Goal: Obtain resource: Download file/media

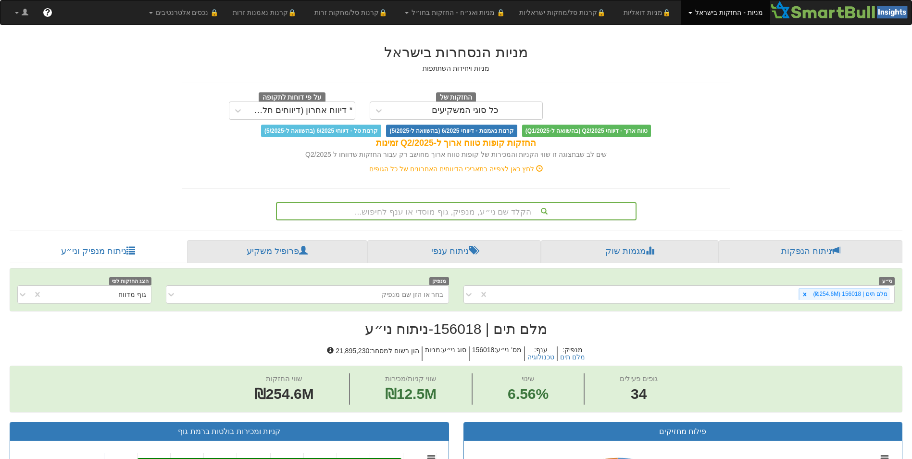
scroll to position [1, 0]
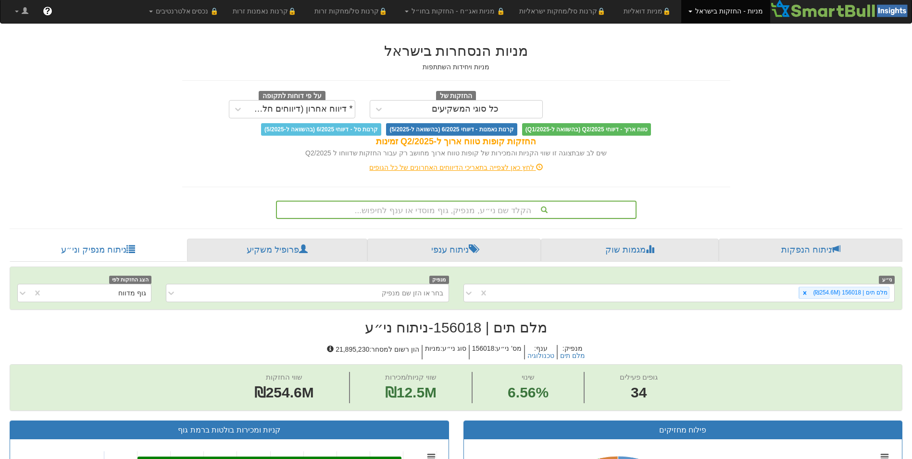
click at [450, 211] on div "הקלד שם ני״ע, מנפיק, גוף מוסדי או ענף לחיפוש..." at bounding box center [456, 209] width 359 height 16
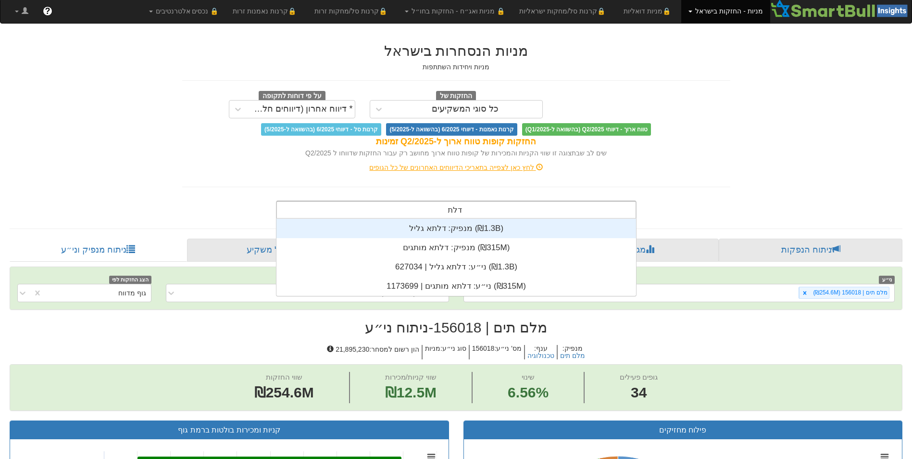
scroll to position [77, 0]
type input "דלתא"
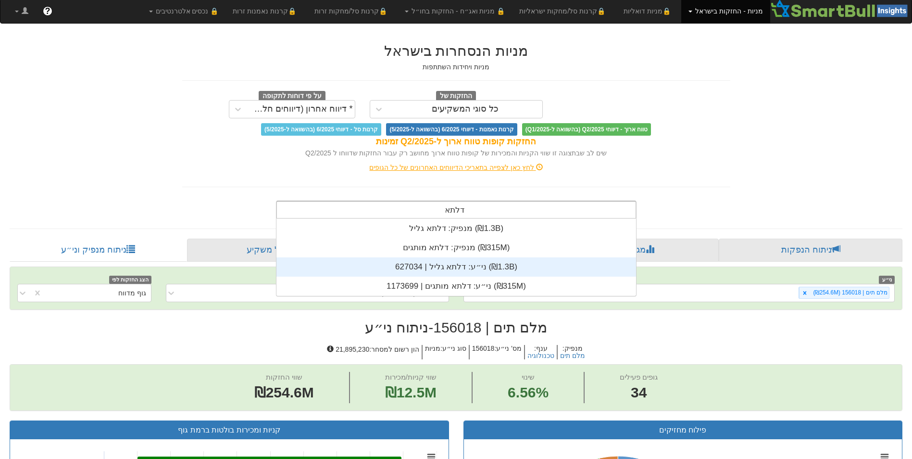
click at [463, 262] on div "ני״ע: ‏דלתא גליל | 627034 ‎(₪1.3B)‎" at bounding box center [456, 266] width 360 height 19
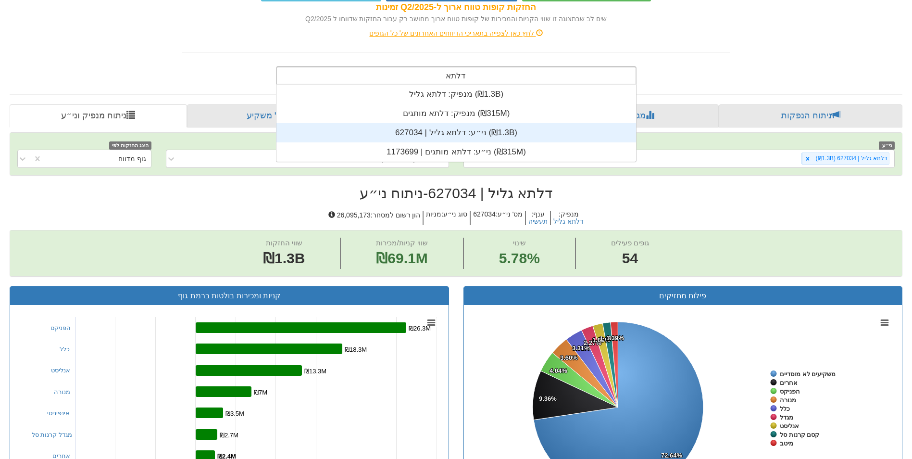
type input "דלתא מו"
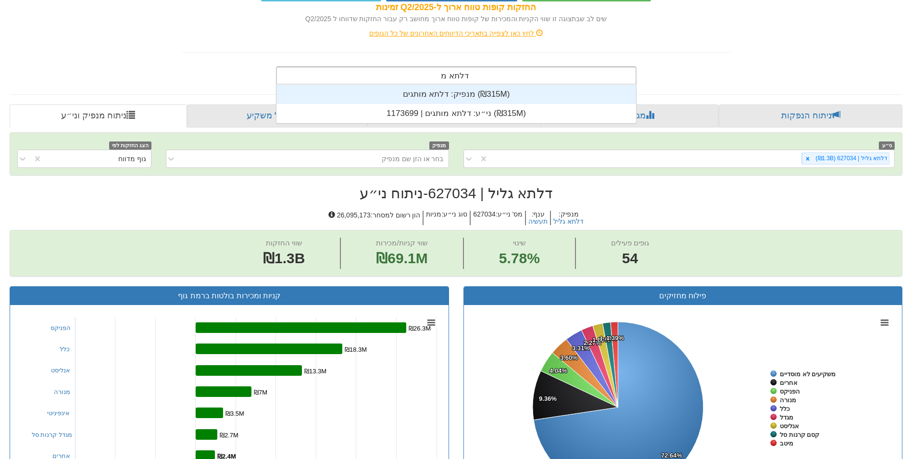
click at [454, 96] on div "מנפיק: ‏דלתא מותגים ‎(₪315M)‎" at bounding box center [456, 94] width 360 height 19
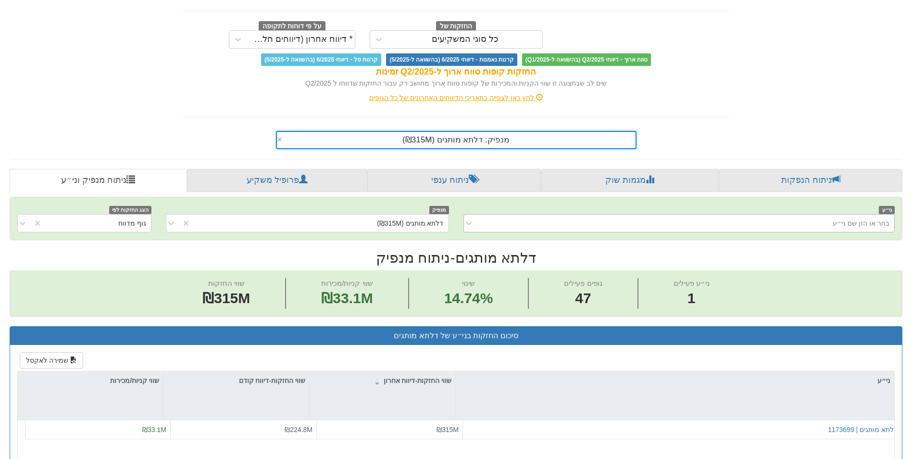
scroll to position [144, 0]
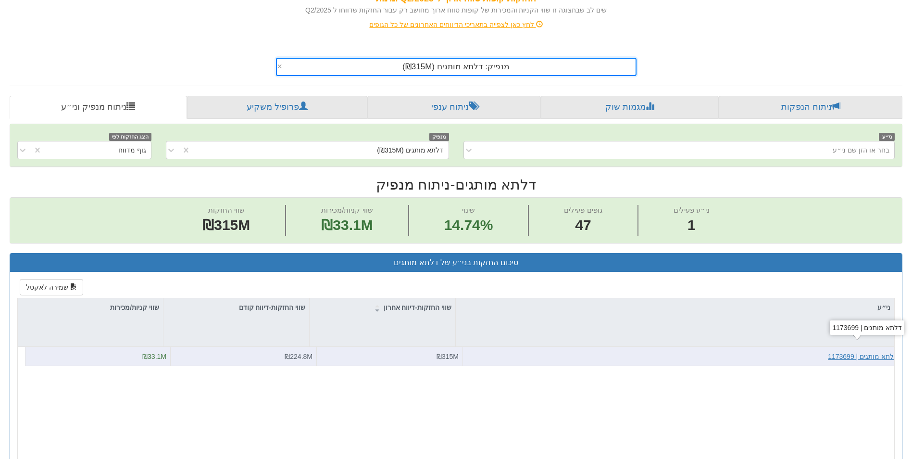
click at [857, 353] on div "דלתא מותגים | 1173699" at bounding box center [863, 356] width 70 height 10
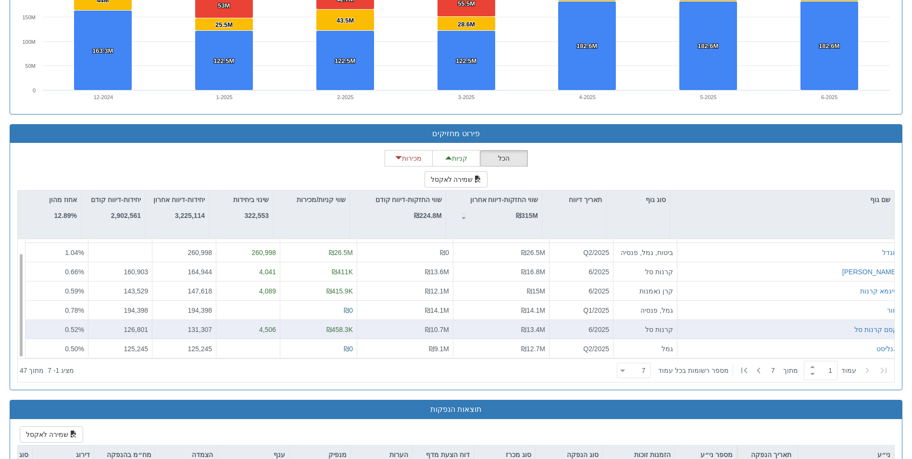
scroll to position [817, 0]
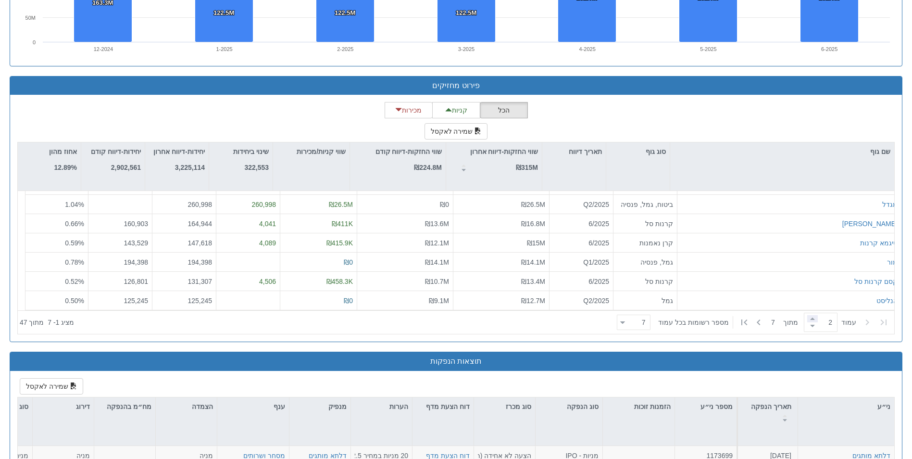
click at [810, 319] on span at bounding box center [812, 318] width 11 height 7
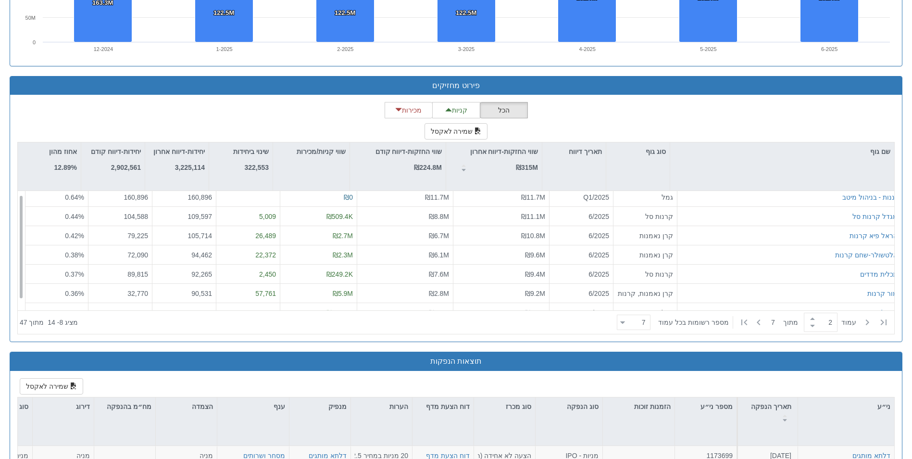
scroll to position [0, 0]
click at [812, 319] on span at bounding box center [812, 318] width 11 height 7
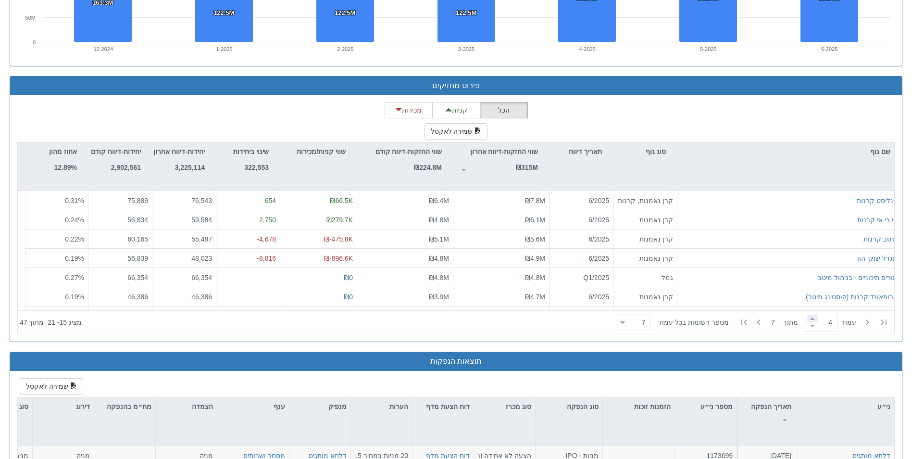
click at [807, 320] on span at bounding box center [812, 318] width 11 height 7
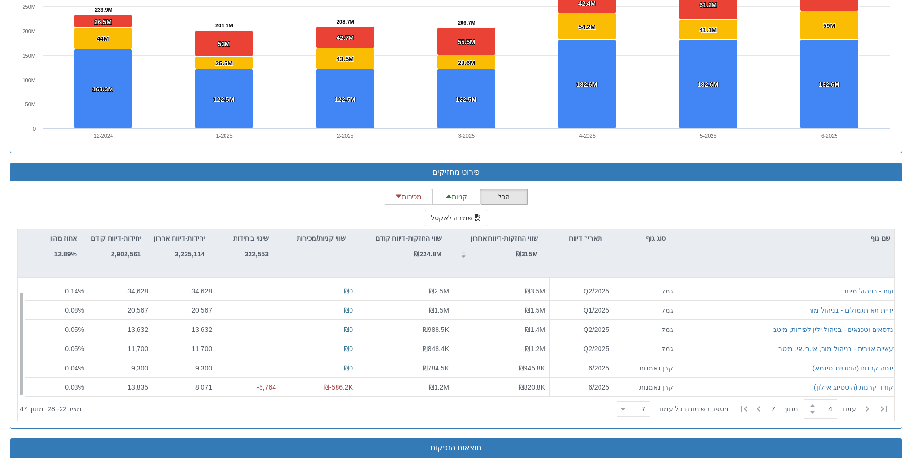
scroll to position [817, 0]
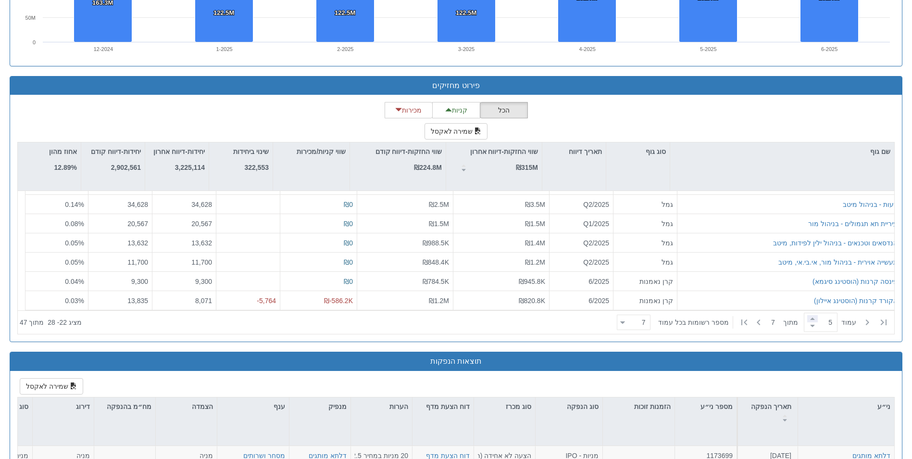
click at [811, 317] on span at bounding box center [812, 318] width 11 height 7
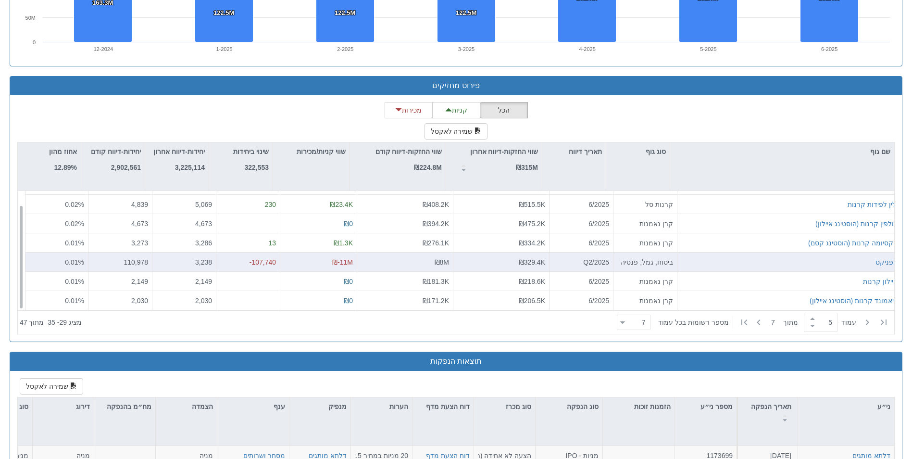
scroll to position [865, 0]
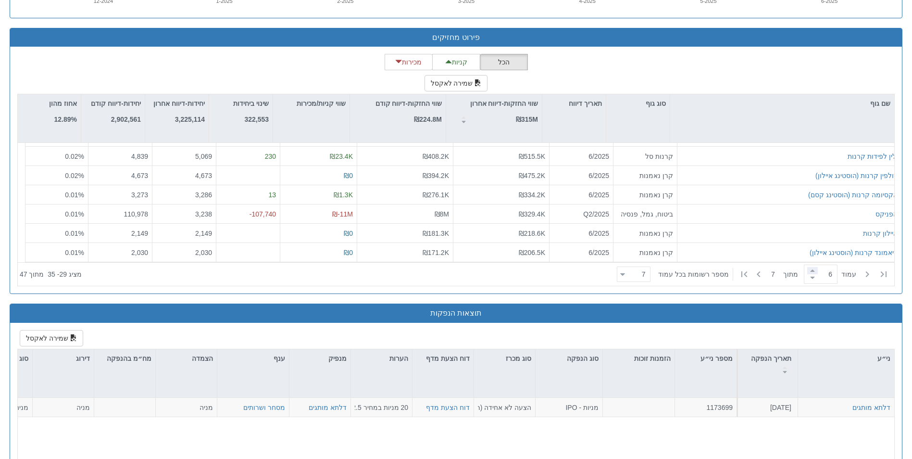
click at [811, 270] on span at bounding box center [812, 270] width 11 height 7
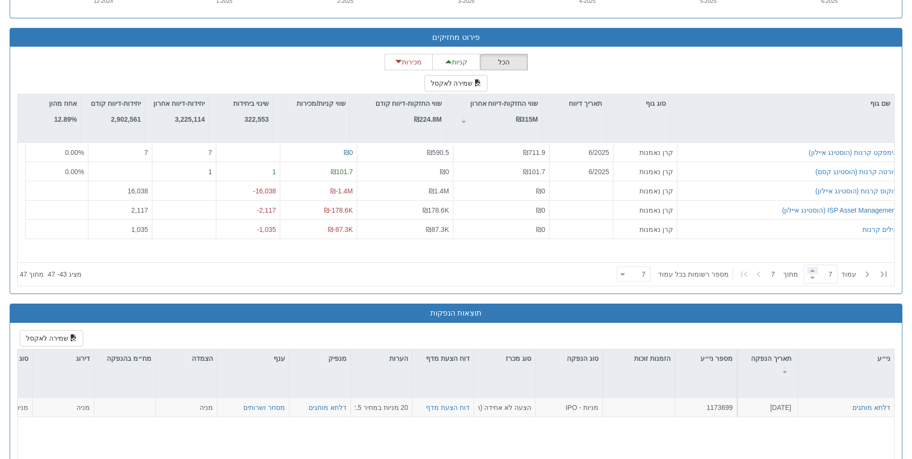
scroll to position [0, 0]
click at [810, 270] on span at bounding box center [812, 270] width 11 height 7
click at [807, 277] on span at bounding box center [812, 277] width 11 height 7
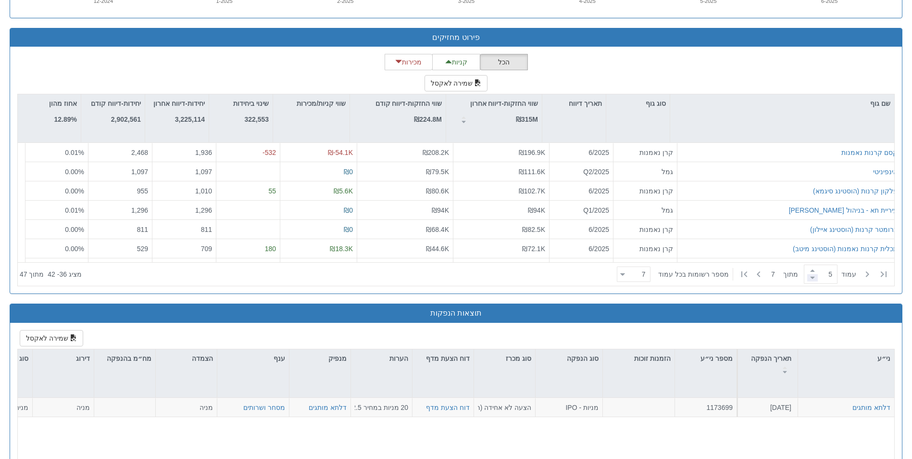
click at [807, 277] on span at bounding box center [812, 277] width 11 height 7
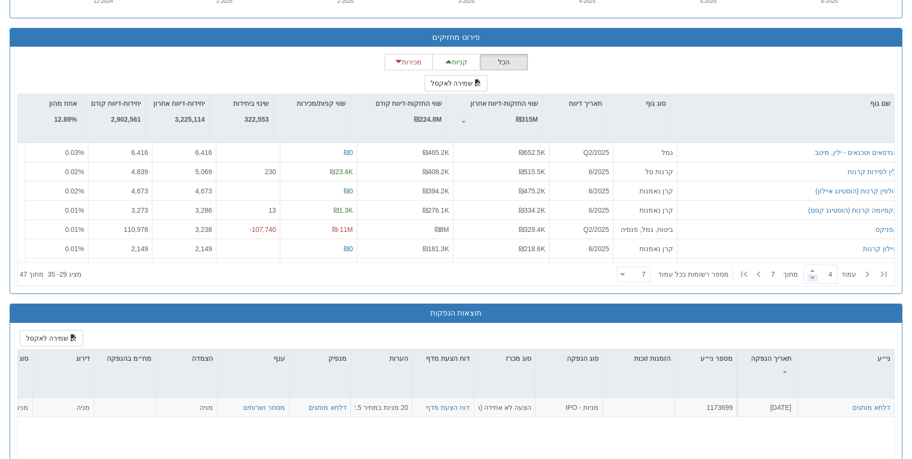
click at [807, 277] on span at bounding box center [812, 277] width 11 height 7
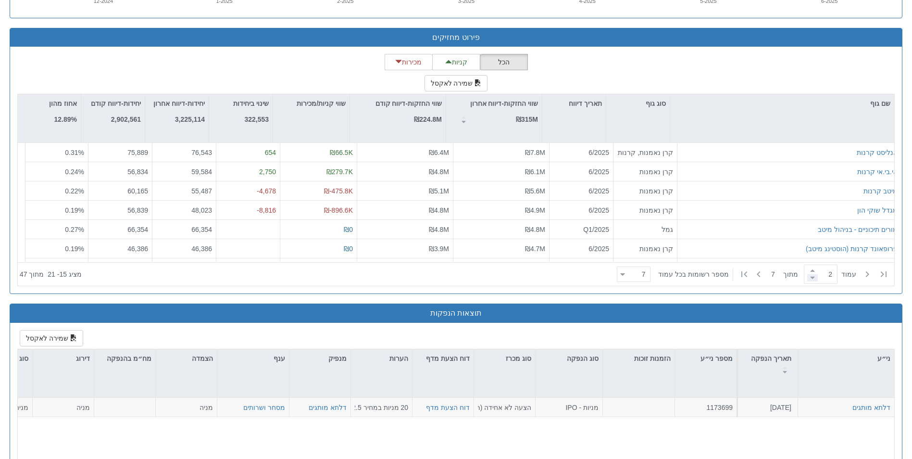
click at [807, 277] on span at bounding box center [812, 277] width 11 height 7
type input "1"
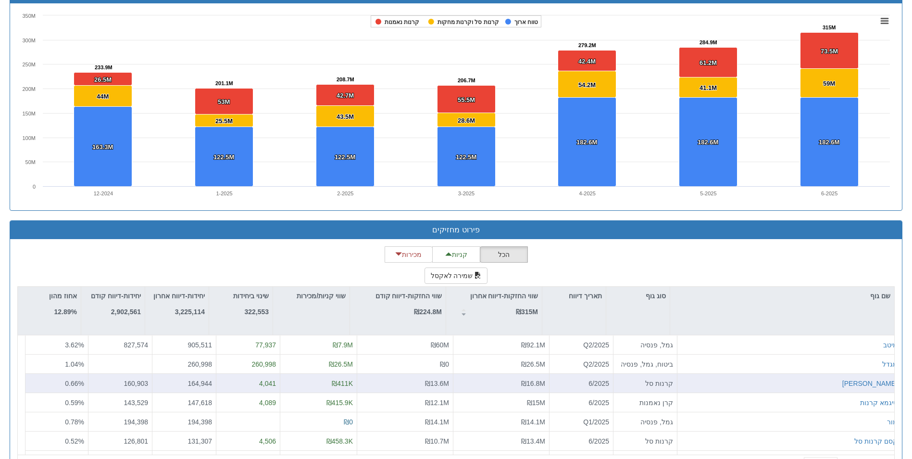
scroll to position [817, 0]
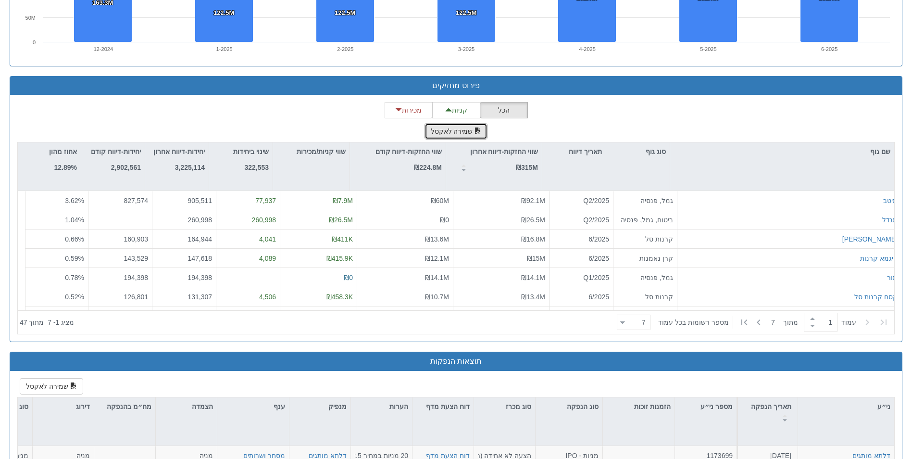
click at [435, 133] on button "שמירה לאקסל" at bounding box center [455, 131] width 63 height 16
